Goal: Find specific page/section: Find specific page/section

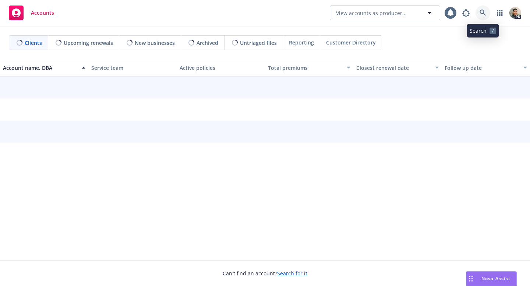
click at [485, 17] on link at bounding box center [482, 13] width 15 height 15
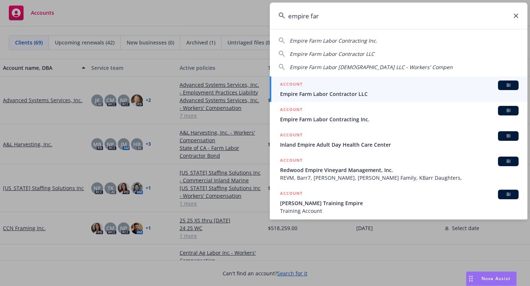
type input "empire far"
click at [343, 96] on span "Empire Farm Labor Contractor LLC" at bounding box center [399, 94] width 238 height 8
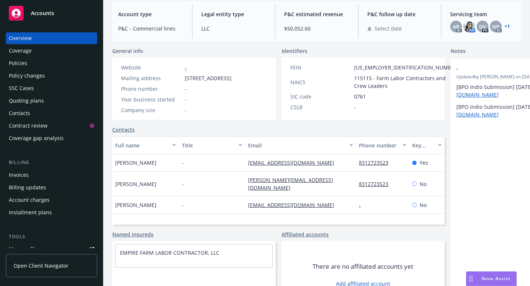
scroll to position [74, 0]
